Goal: Information Seeking & Learning: Learn about a topic

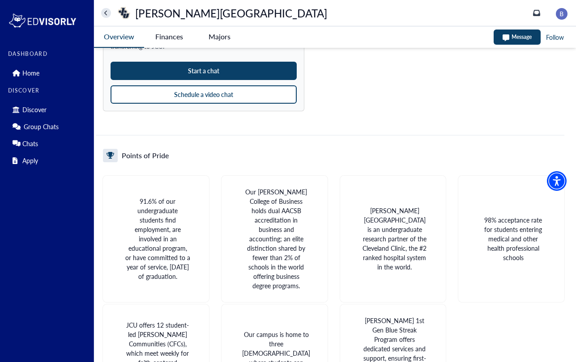
scroll to position [819, 0]
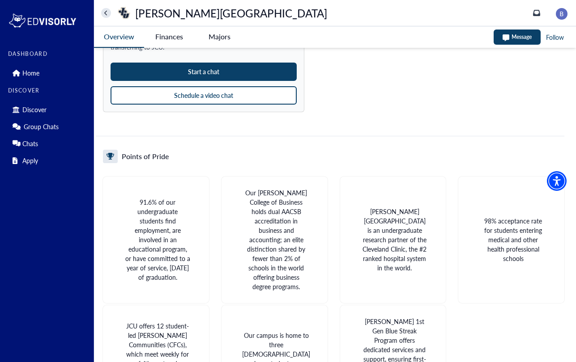
click at [178, 96] on button "Schedule a video chat" at bounding box center [203, 95] width 186 height 18
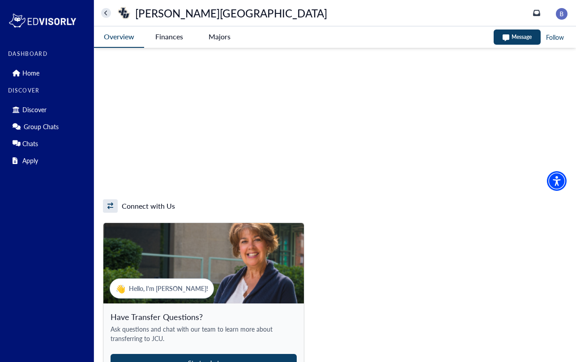
scroll to position [526, 0]
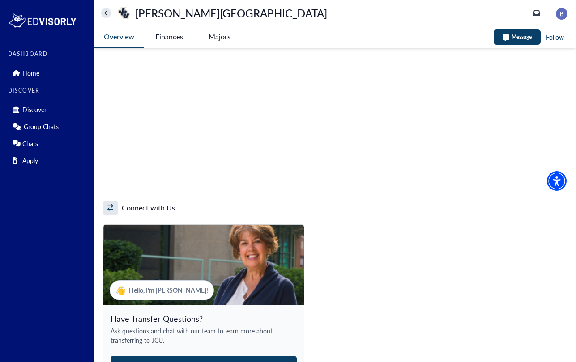
click at [172, 34] on University-tag "Finances" at bounding box center [169, 36] width 50 height 21
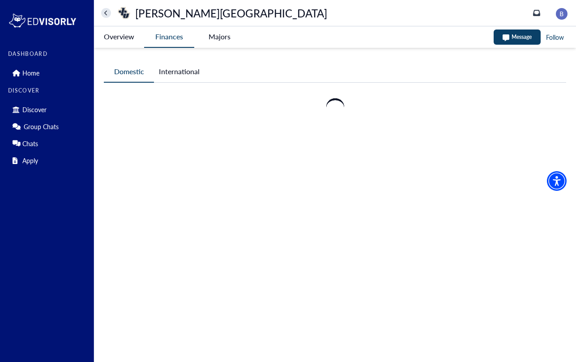
scroll to position [0, 0]
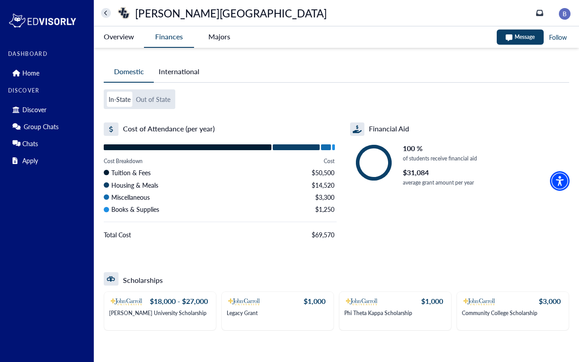
click at [157, 104] on button "Out of State" at bounding box center [153, 99] width 38 height 15
click at [121, 105] on button "In-State" at bounding box center [119, 99] width 25 height 15
click at [150, 310] on p "[PERSON_NAME] University Scholarship" at bounding box center [157, 313] width 97 height 6
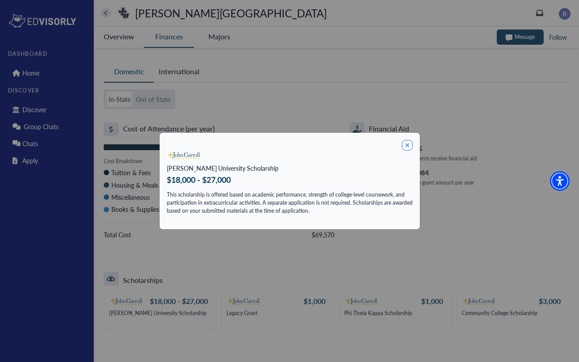
click at [404, 145] on icon at bounding box center [407, 145] width 11 height 11
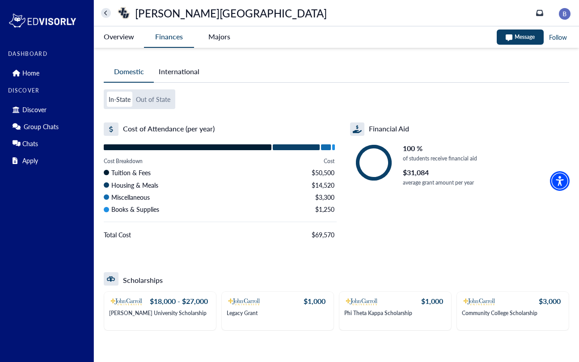
click at [133, 38] on University-tag "Overview" at bounding box center [119, 36] width 50 height 21
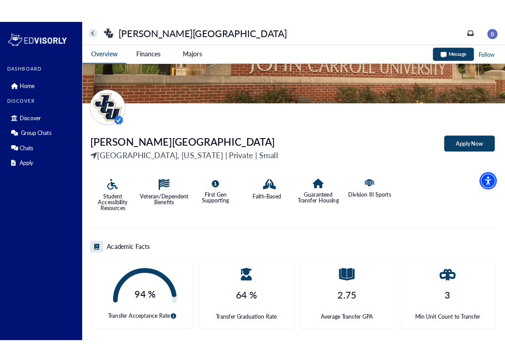
scroll to position [70, 0]
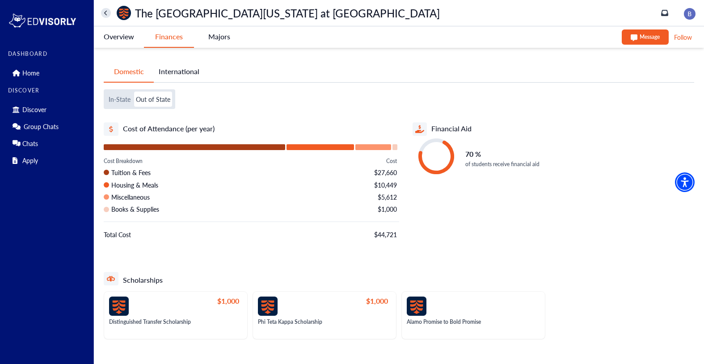
click at [106, 13] on icon "home" at bounding box center [106, 13] width 4 height 6
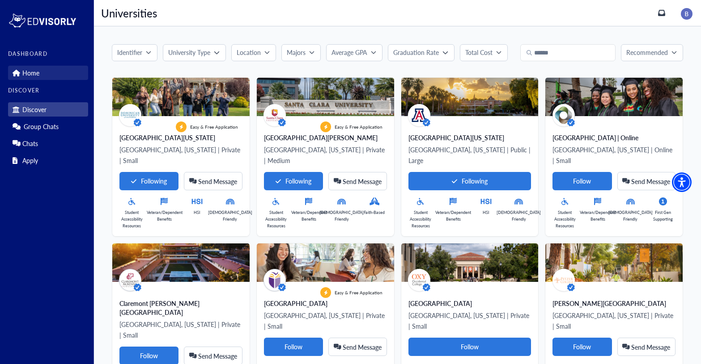
click at [32, 69] on p "Home" at bounding box center [30, 73] width 17 height 8
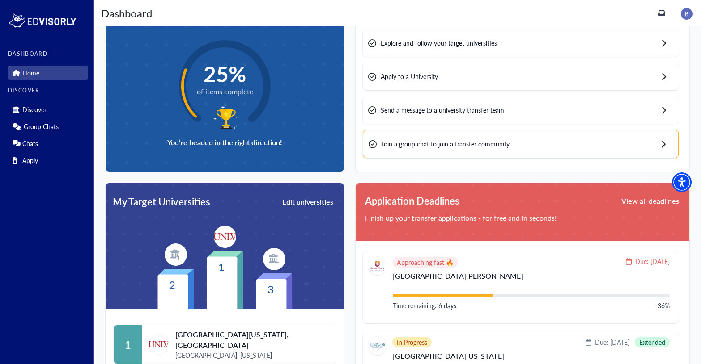
scroll to position [63, 0]
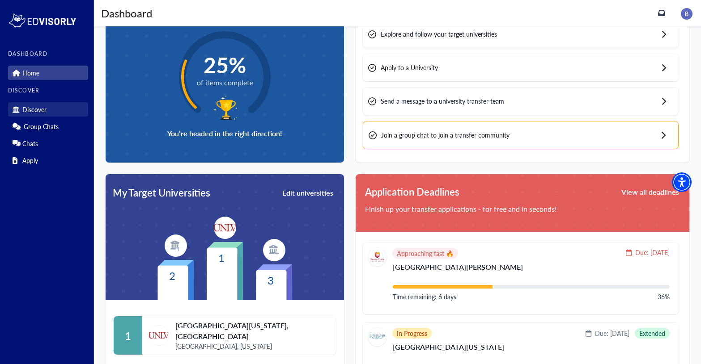
click at [39, 109] on p "Discover" at bounding box center [34, 110] width 24 height 8
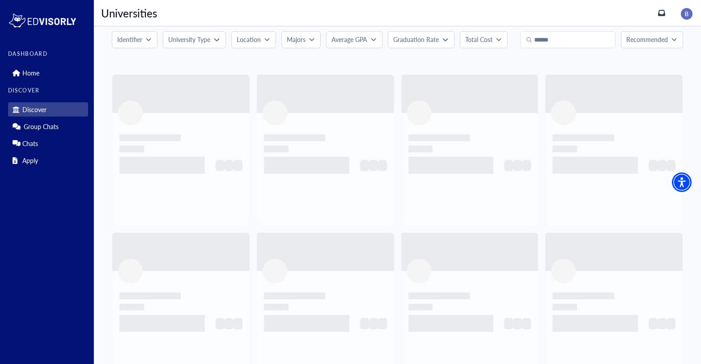
scroll to position [12, 0]
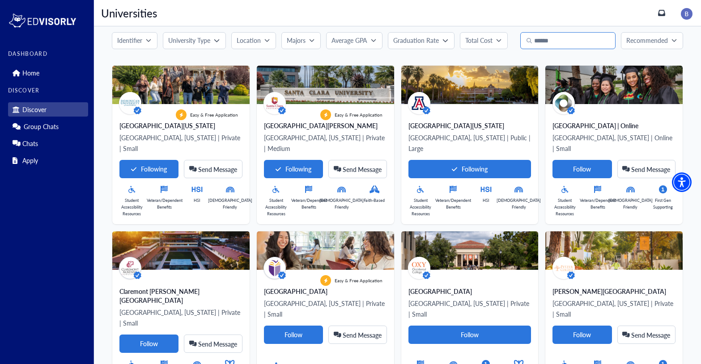
click at [553, 40] on input "Search" at bounding box center [567, 40] width 95 height 17
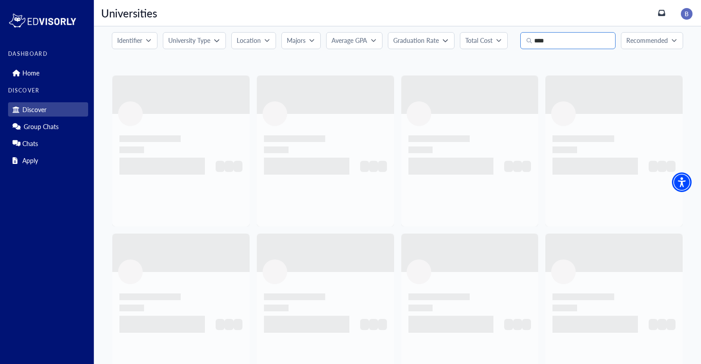
scroll to position [0, 0]
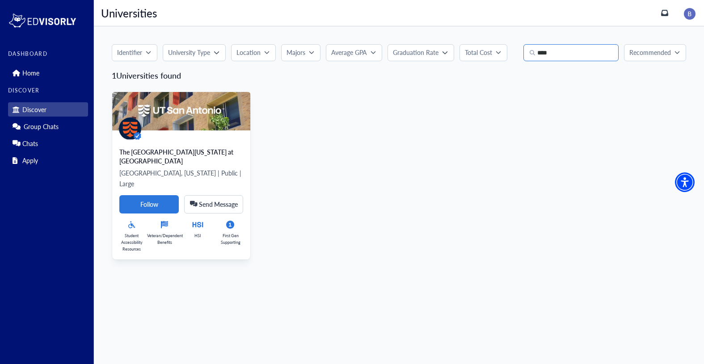
type input "****"
click at [166, 150] on div "The University of Texas at San Antonio" at bounding box center [181, 157] width 124 height 18
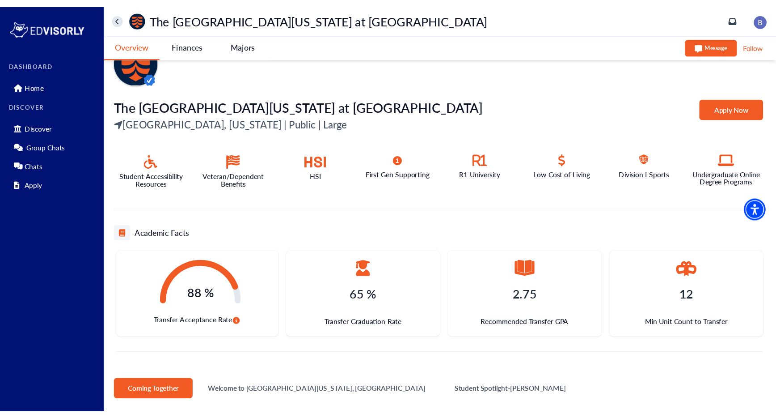
scroll to position [132, 0]
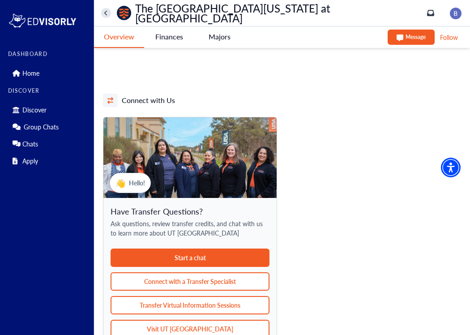
scroll to position [683, 0]
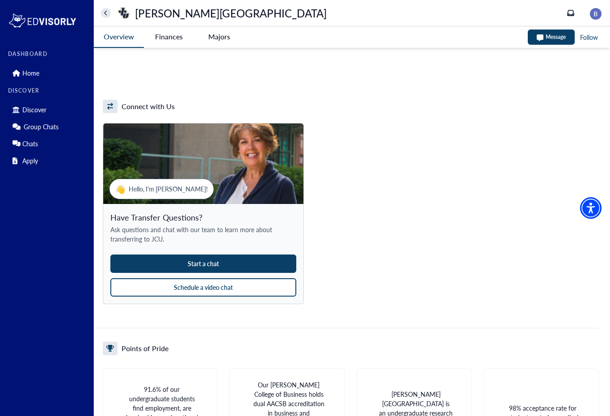
scroll to position [648, 0]
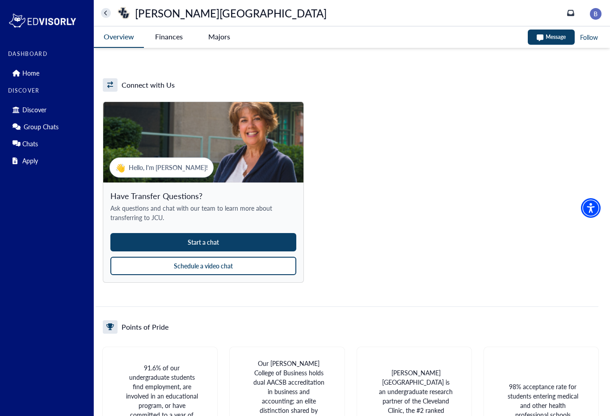
click at [211, 269] on button "Schedule a video chat" at bounding box center [203, 266] width 186 height 18
click at [0, 0] on div "DASHBOARD Home DISCOVER Discover Group Chats Chats Apply John Carroll Universit…" at bounding box center [305, 222] width 610 height 1740
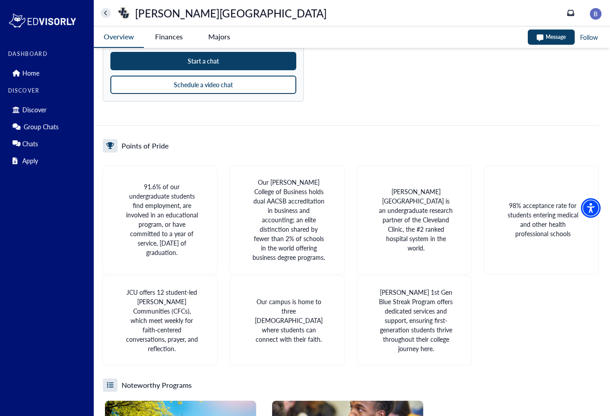
scroll to position [830, 0]
click at [180, 39] on University-tag "Finances" at bounding box center [169, 36] width 50 height 21
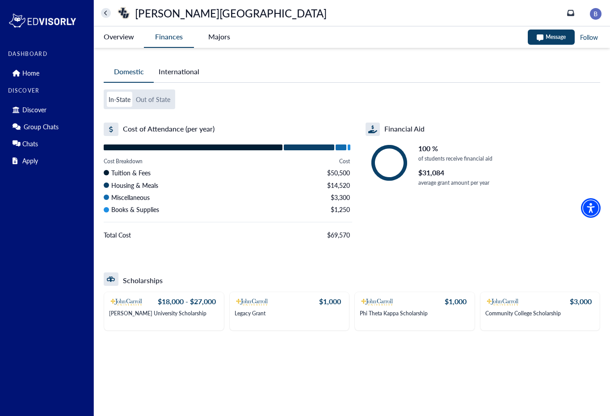
click at [180, 39] on University-tag "Finances" at bounding box center [169, 36] width 50 height 21
click at [125, 39] on University-tag "Overview" at bounding box center [119, 36] width 50 height 21
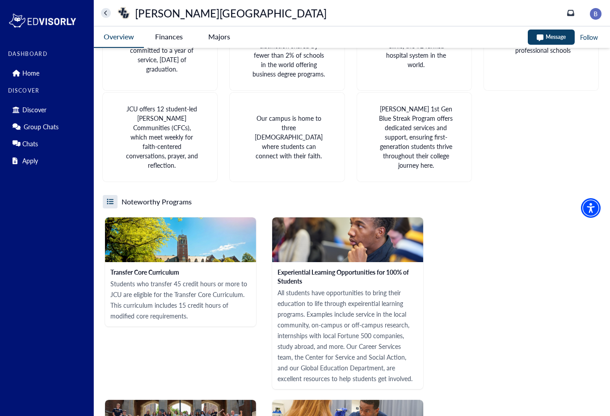
scroll to position [1093, 0]
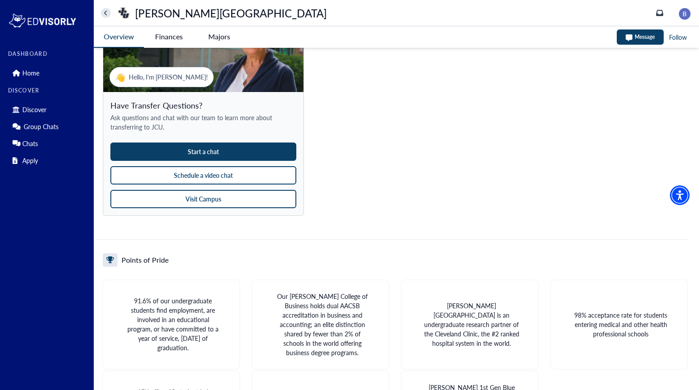
scroll to position [731, 0]
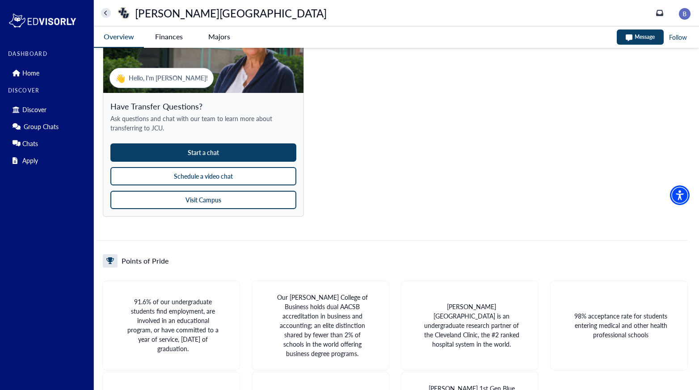
click at [260, 179] on button "Schedule a video chat" at bounding box center [203, 176] width 186 height 18
